Goal: Navigation & Orientation: Find specific page/section

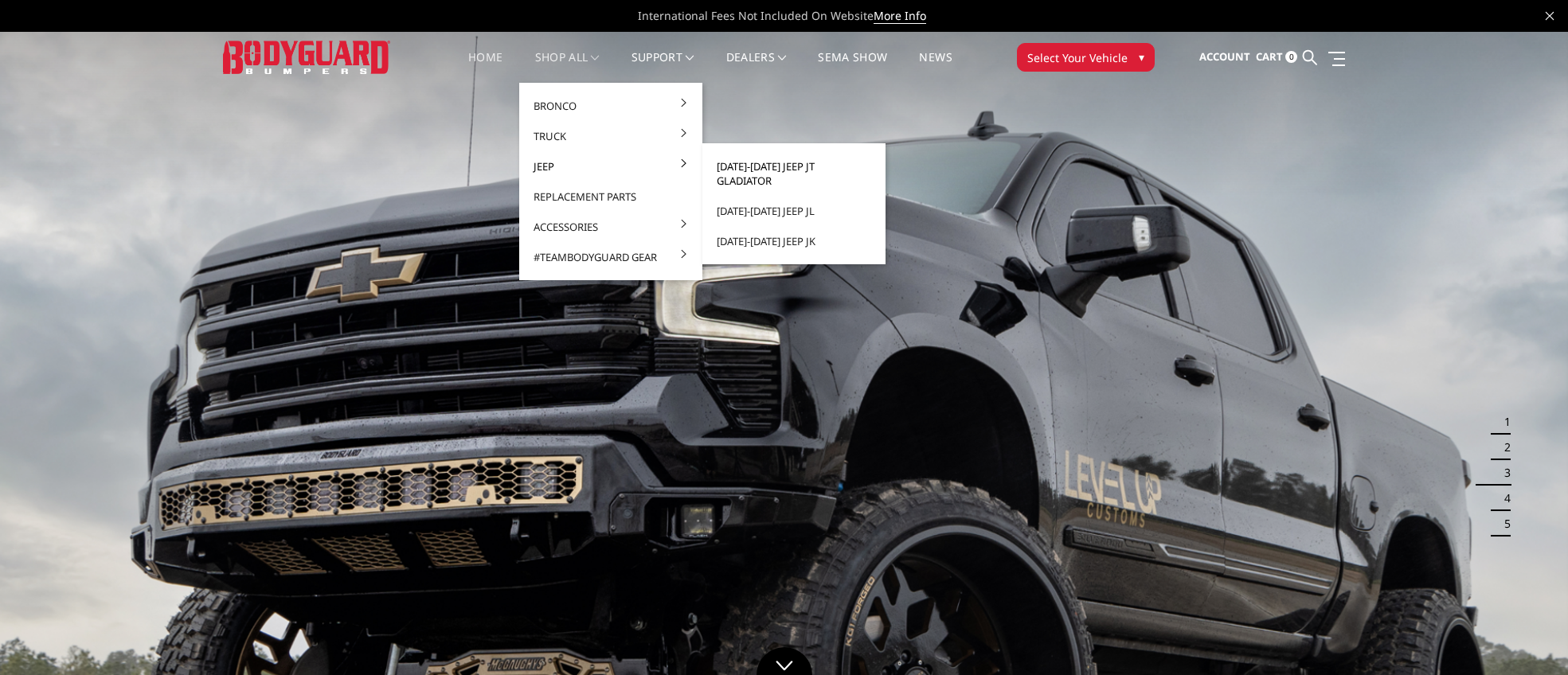
click at [756, 166] on link "[DATE]-[DATE] Jeep JT Gladiator" at bounding box center [794, 173] width 171 height 45
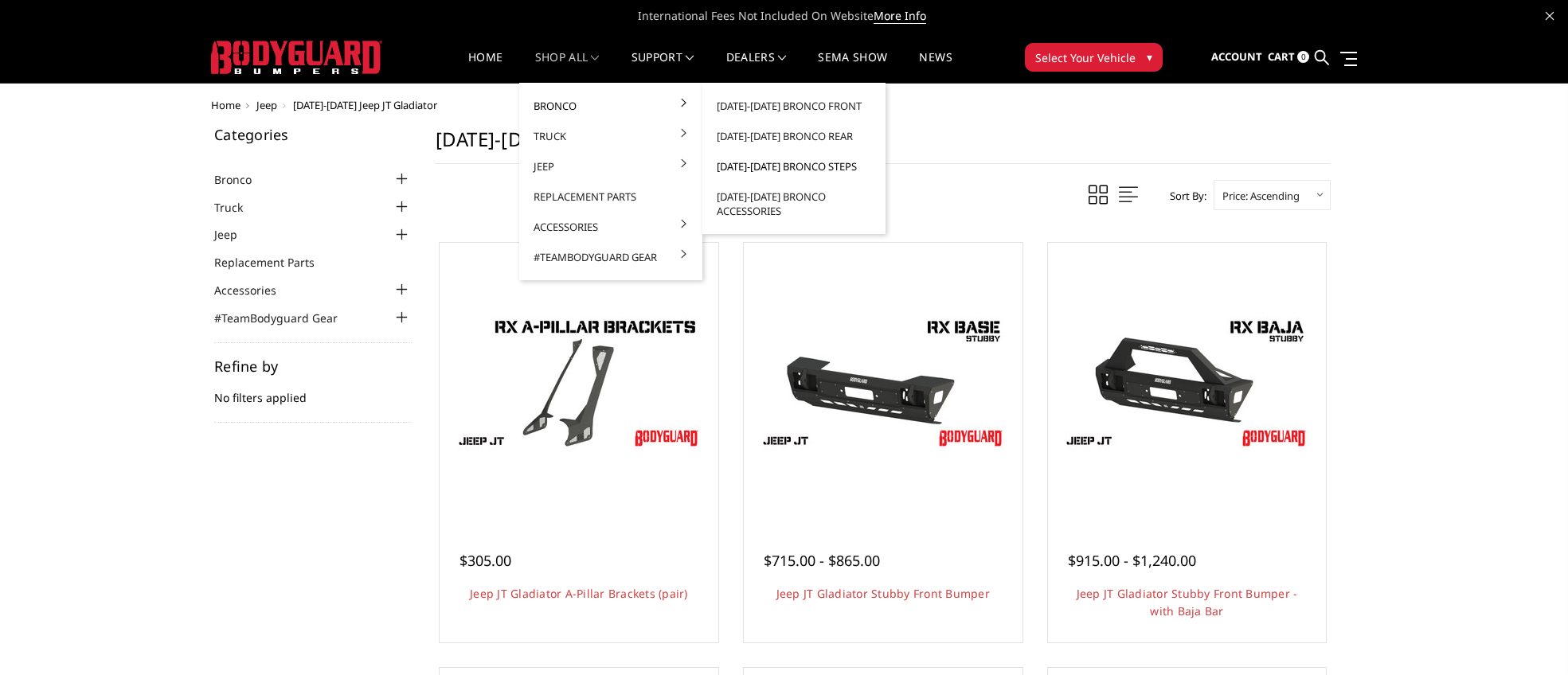
click at [777, 171] on link "[DATE]-[DATE] Bronco Steps" at bounding box center [794, 166] width 171 height 30
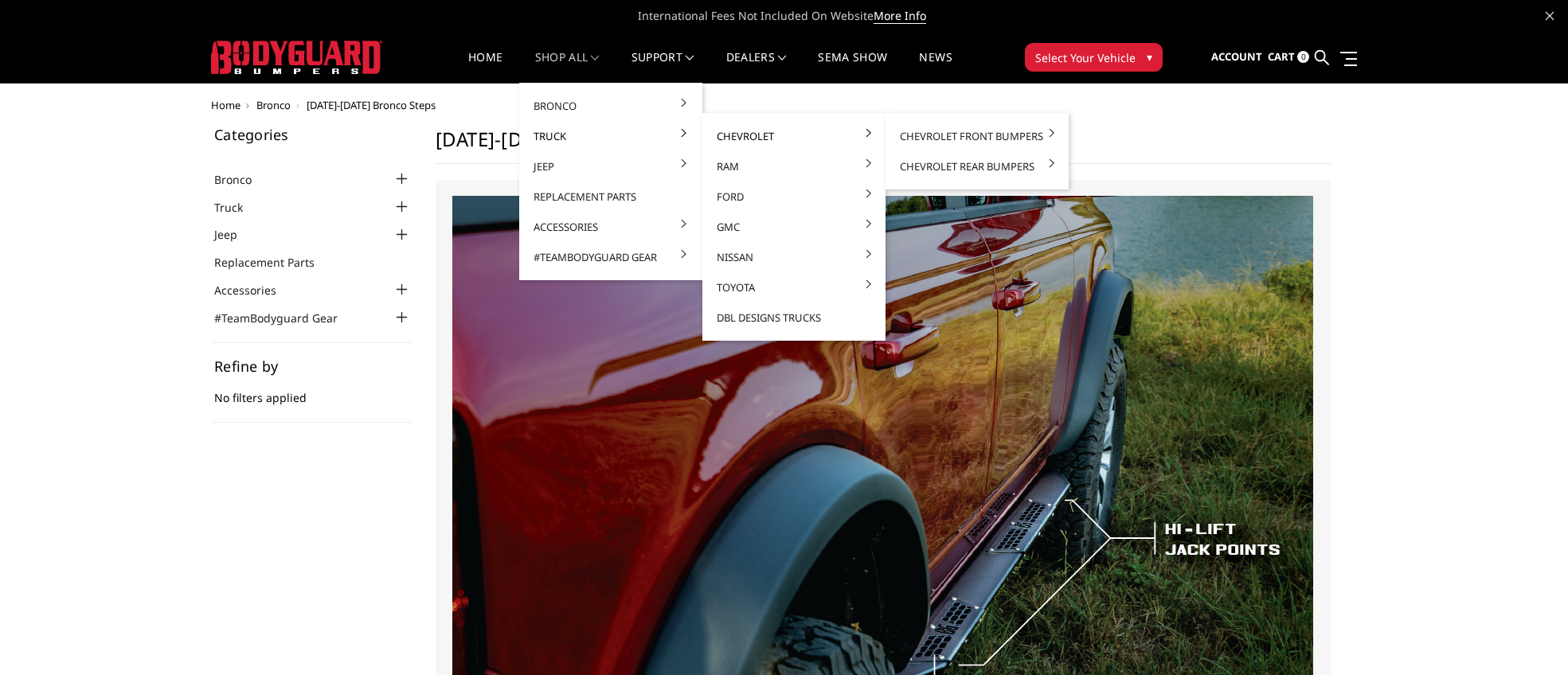
click at [740, 136] on link "Chevrolet" at bounding box center [794, 136] width 171 height 30
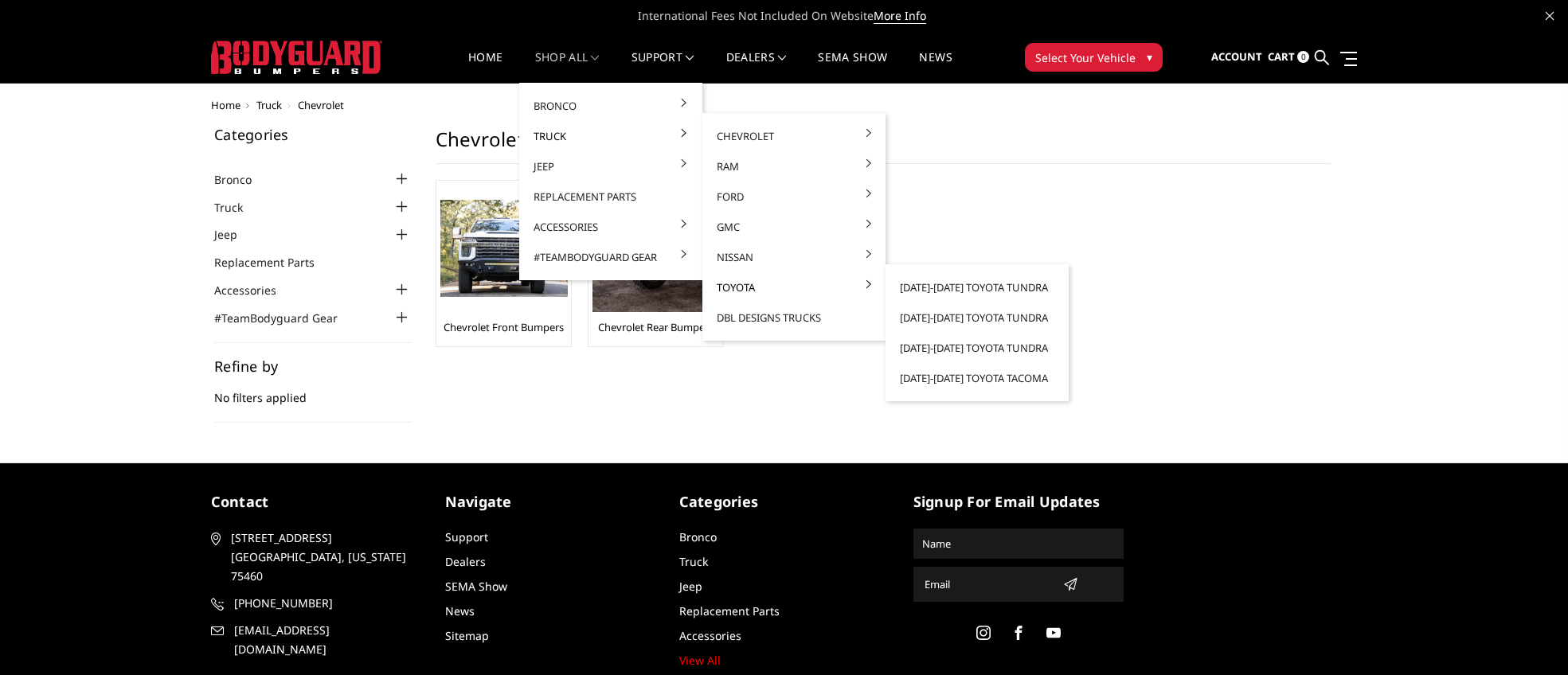
click at [821, 291] on link "Toyota" at bounding box center [794, 287] width 171 height 30
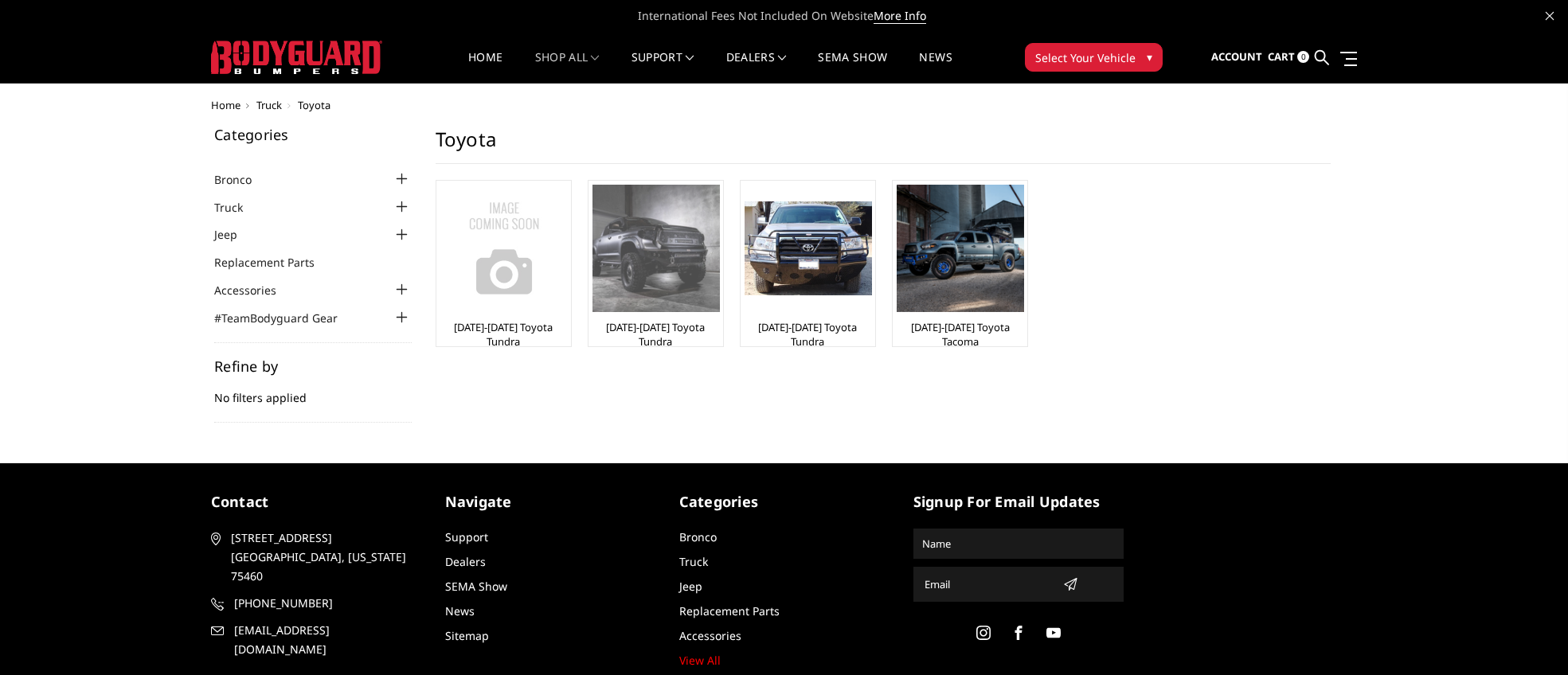
click at [648, 275] on img at bounding box center [656, 248] width 128 height 127
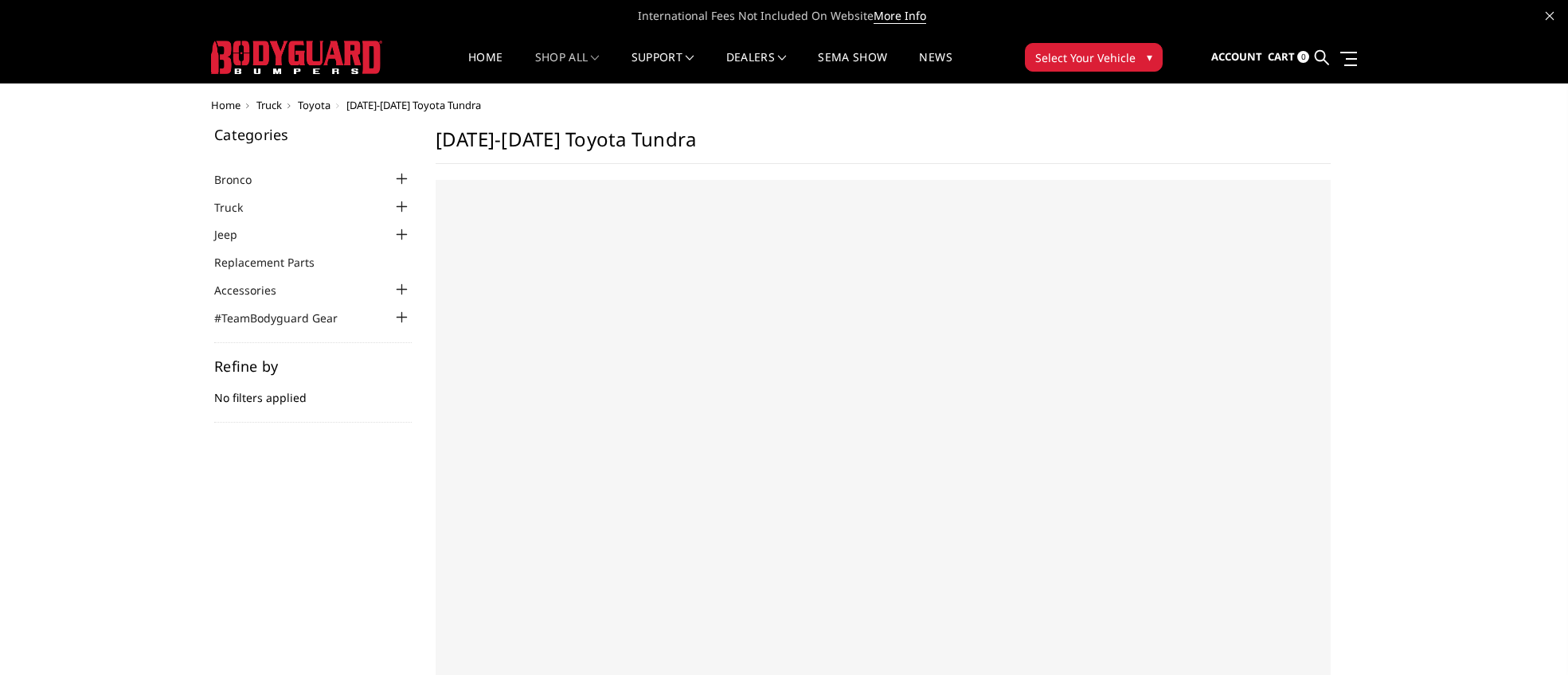
select select "US"
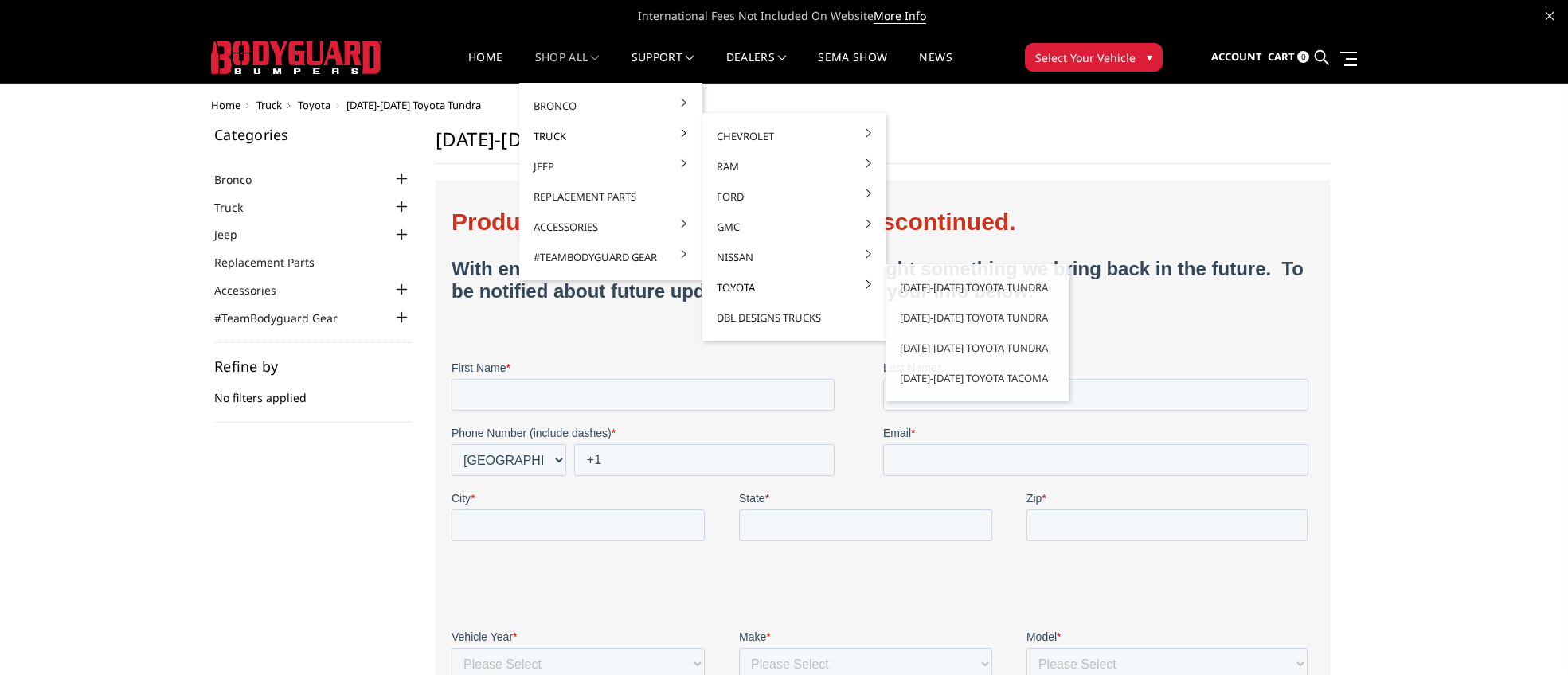
click at [744, 285] on link "Toyota" at bounding box center [794, 287] width 171 height 30
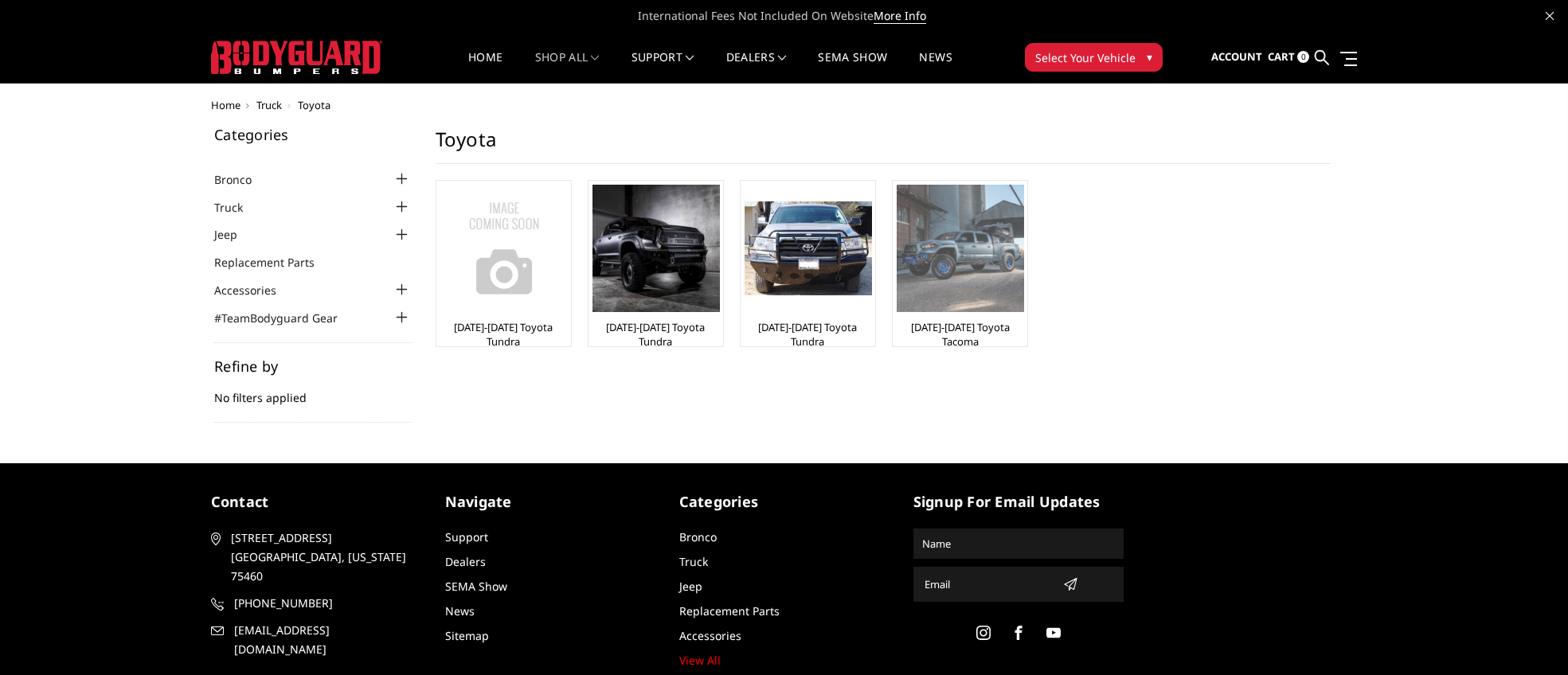
click at [930, 282] on img at bounding box center [960, 248] width 128 height 127
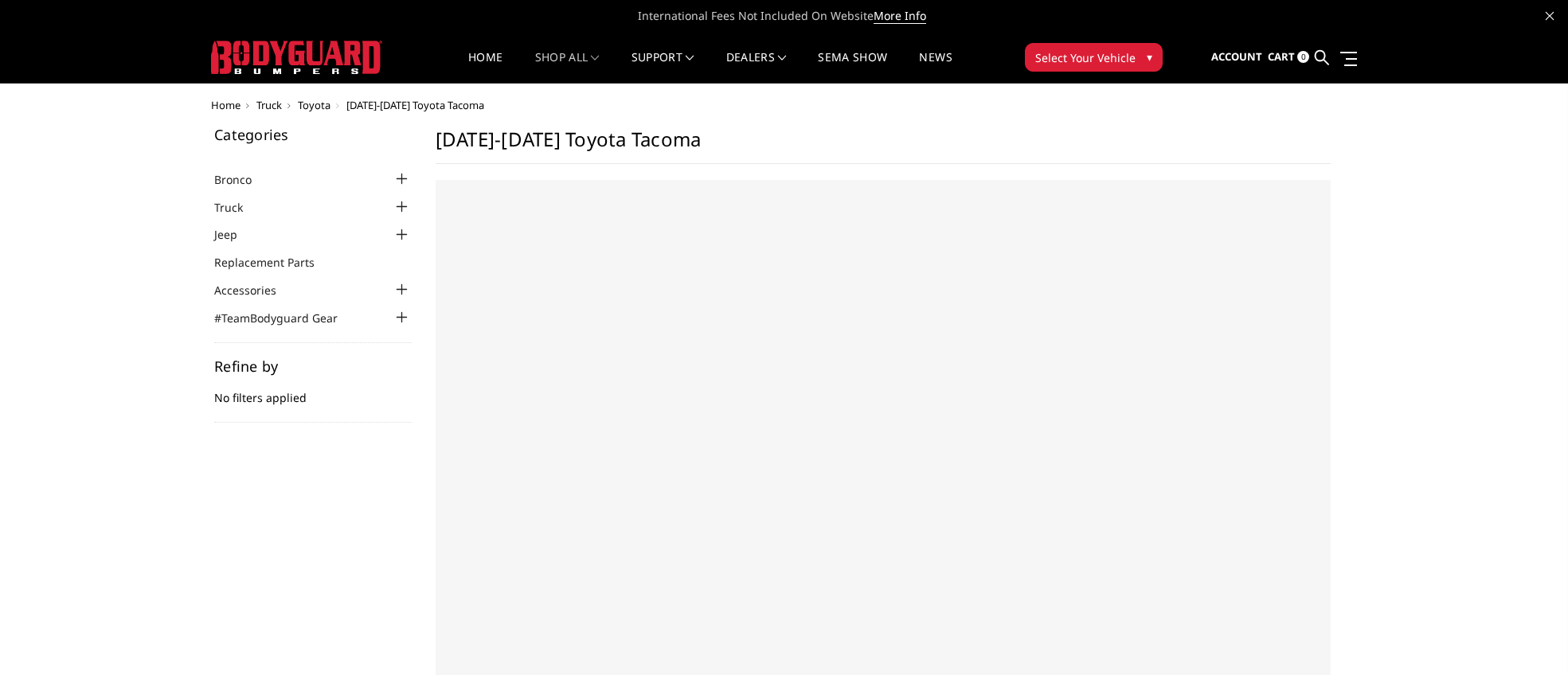
select select "US"
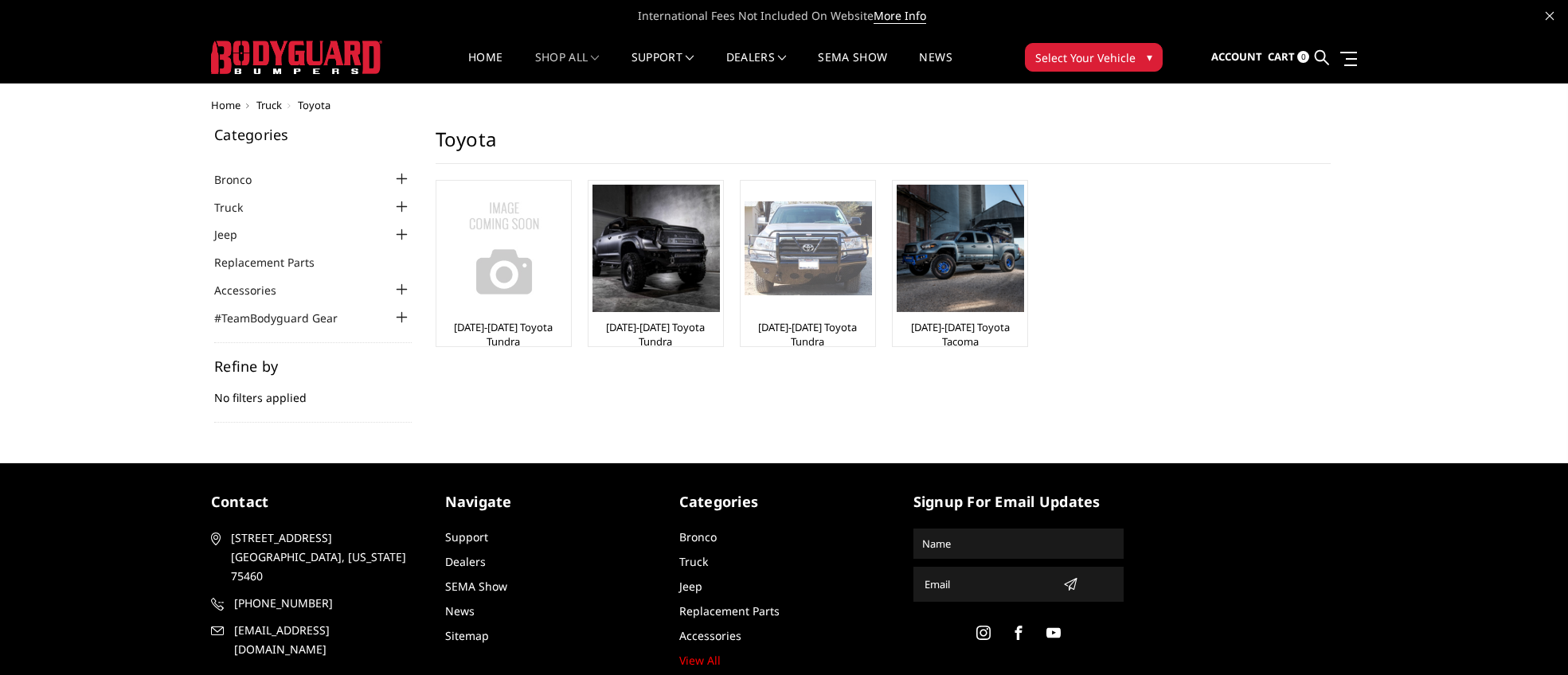
click at [807, 256] on img at bounding box center [808, 249] width 128 height 95
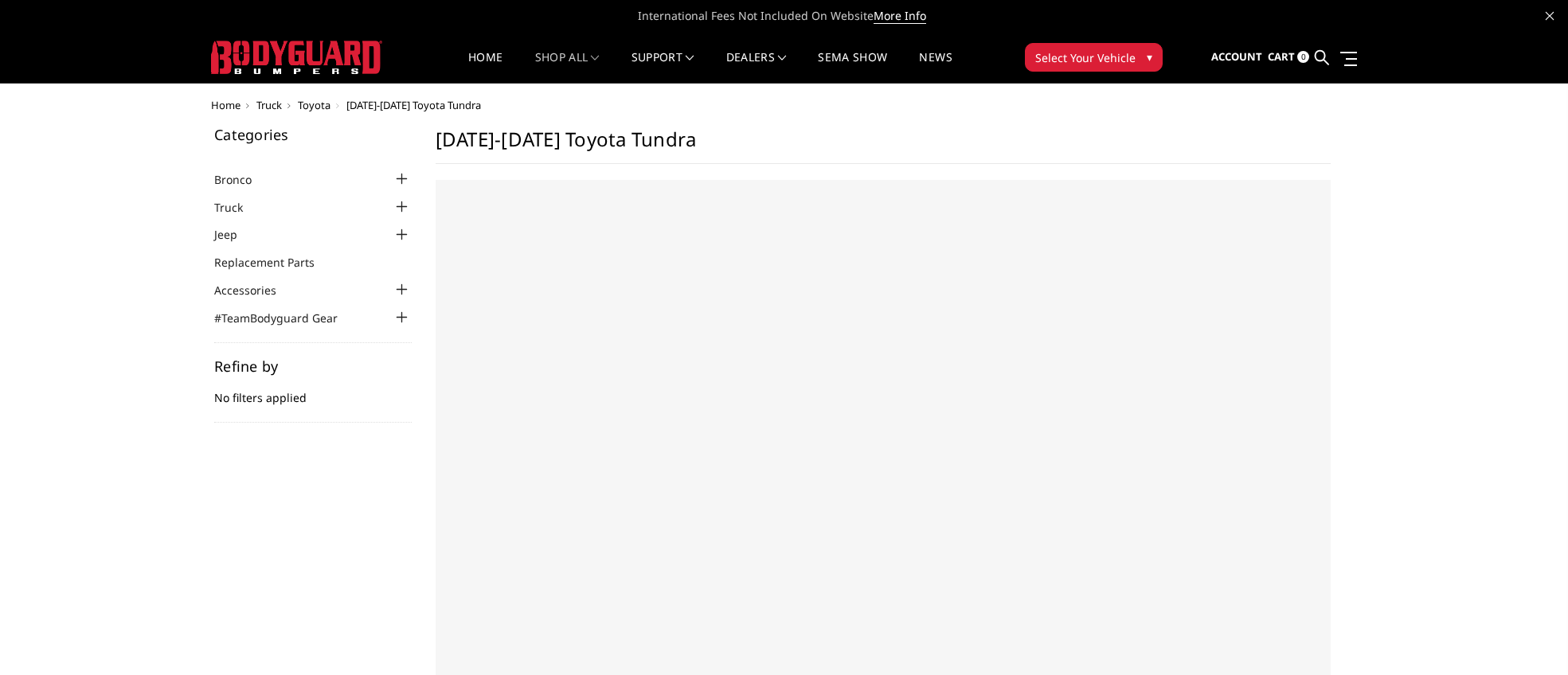
select select "US"
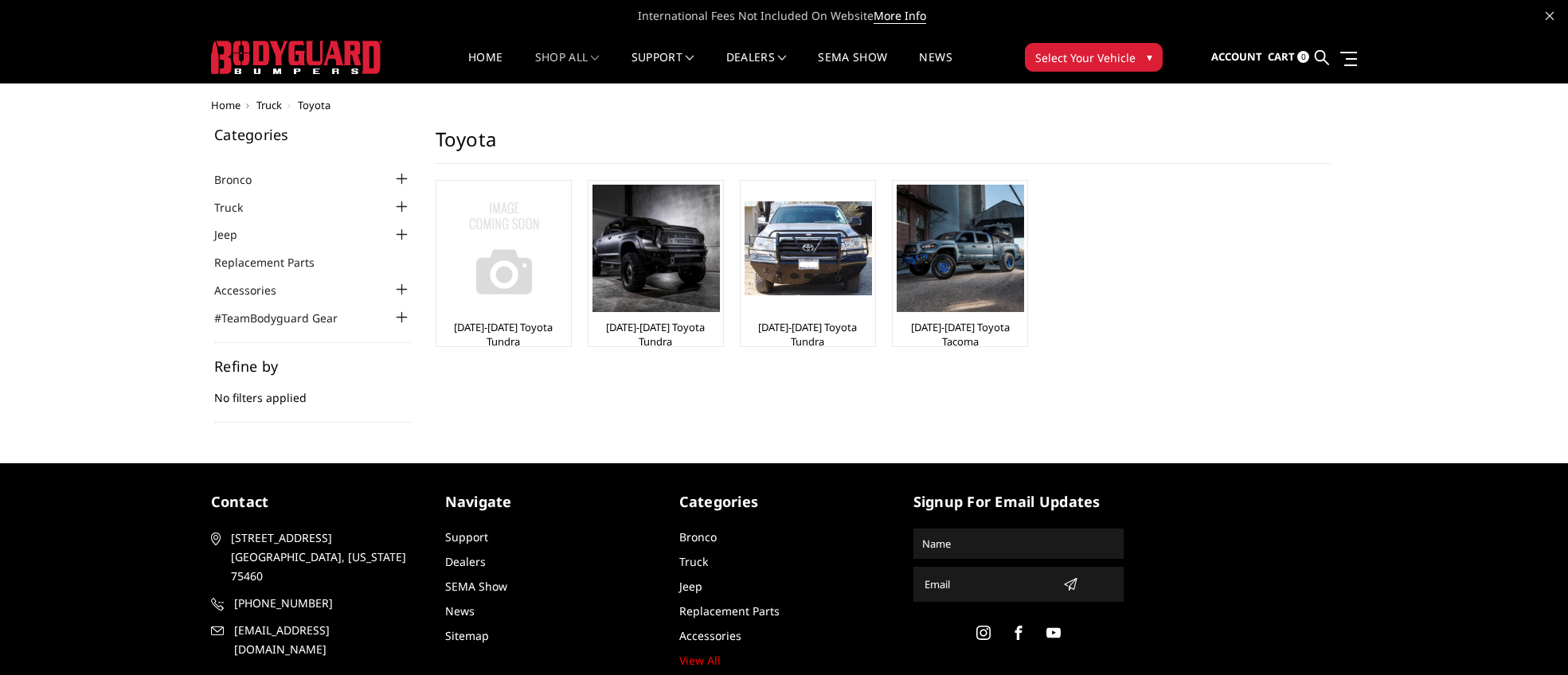
click at [503, 223] on img at bounding box center [504, 248] width 128 height 127
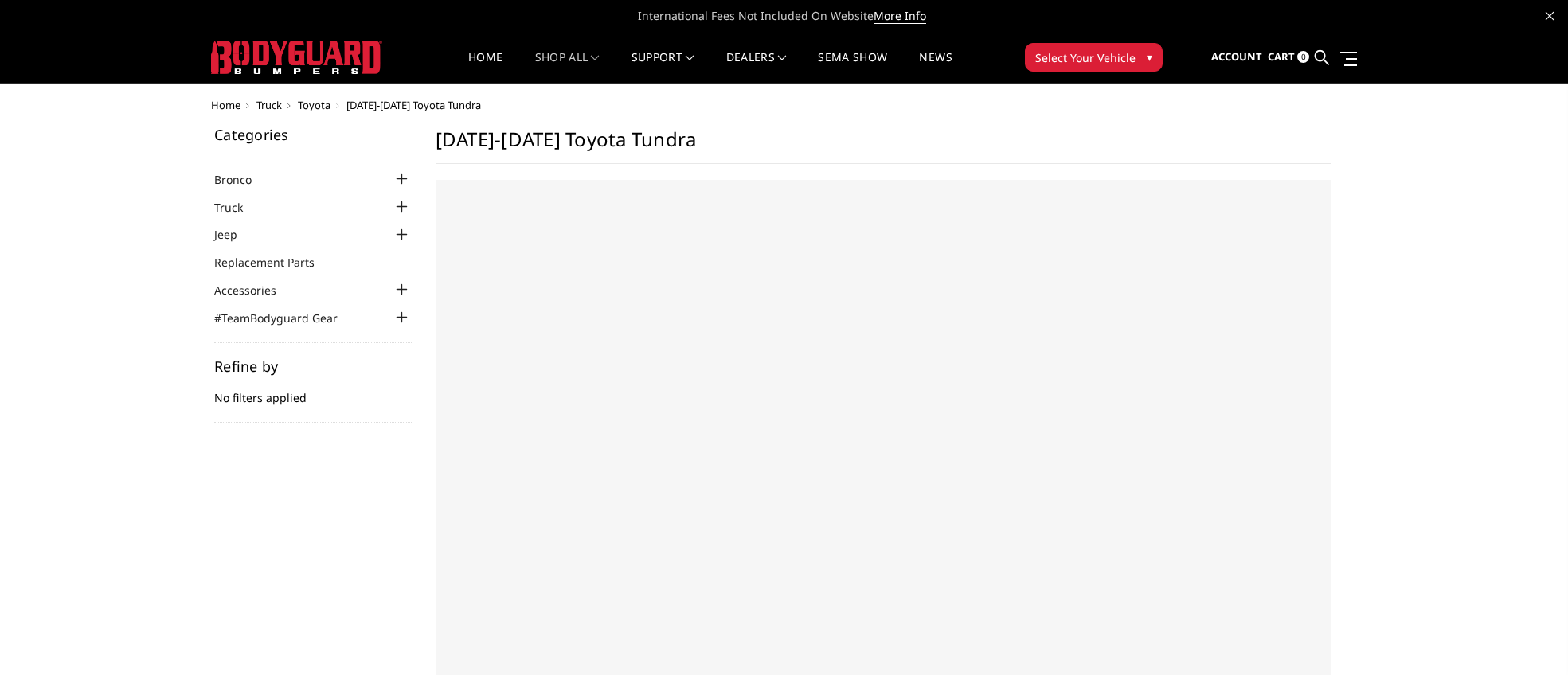
select select "US"
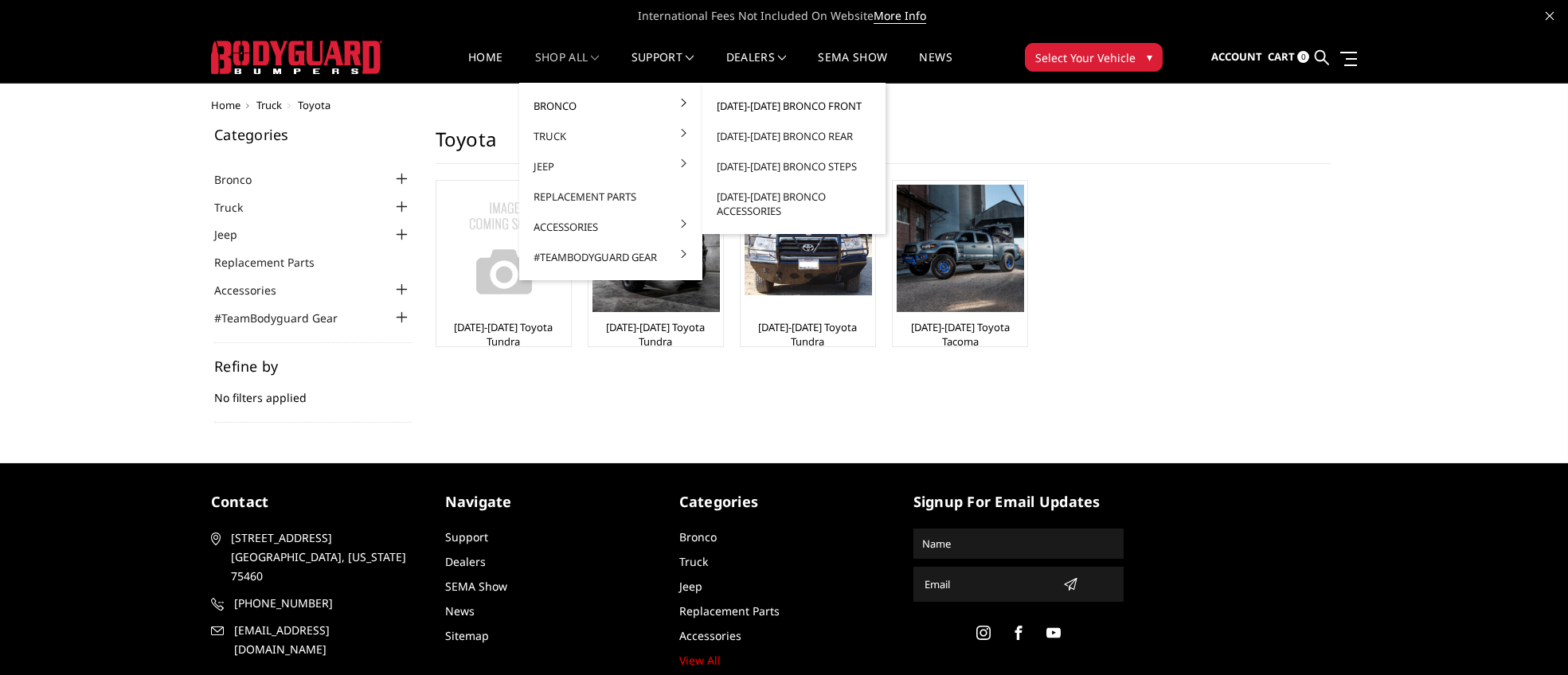
click at [783, 102] on link "[DATE]-[DATE] Bronco Front" at bounding box center [794, 105] width 171 height 30
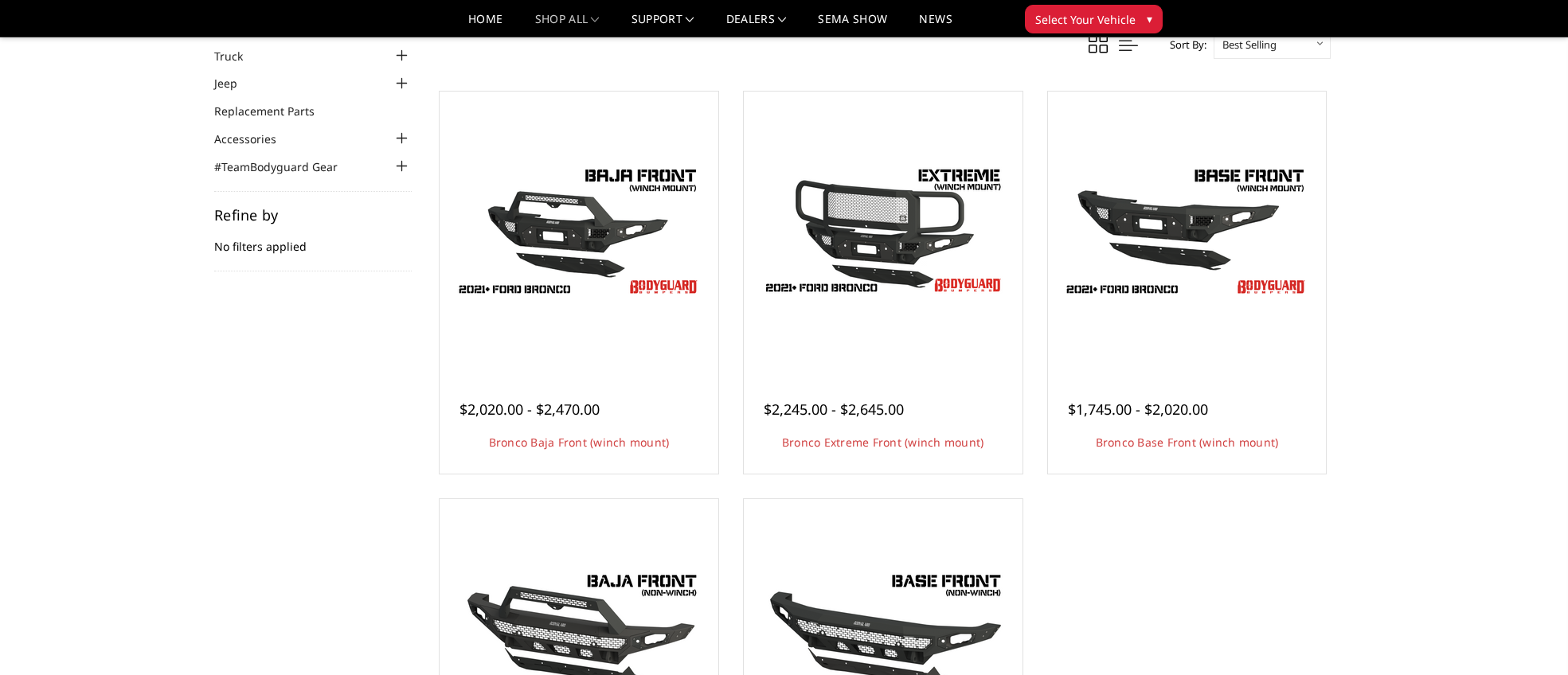
scroll to position [164, 0]
